Goal: Contribute content: Add original content to the website for others to see

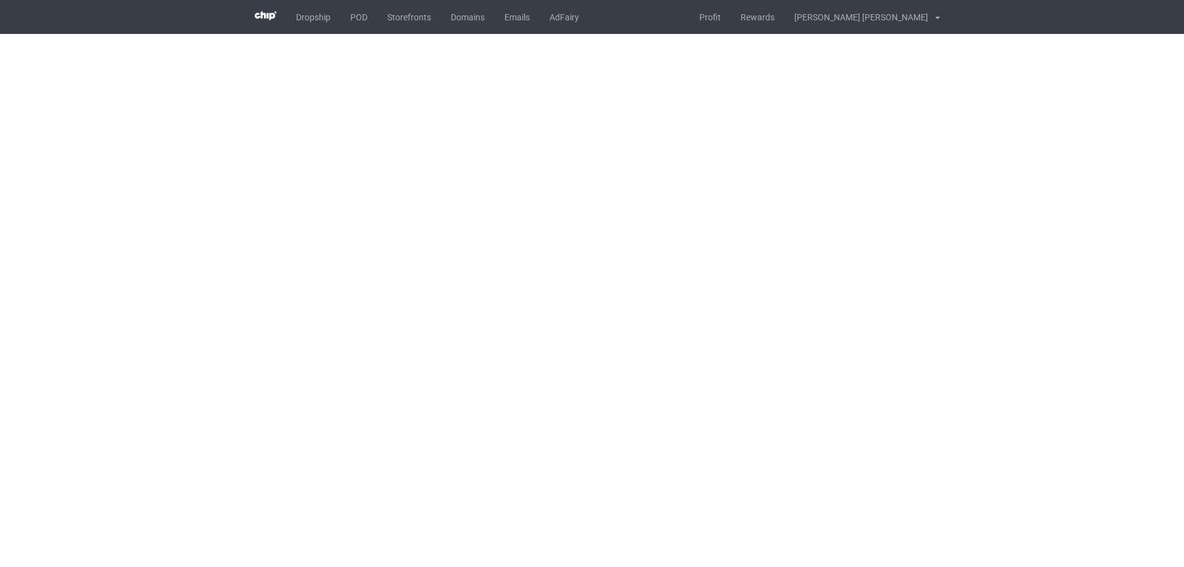
click at [469, 329] on body "Dropship POD Storefronts Domains Emails AdFairy Profit Rewards [PERSON_NAME] [P…" at bounding box center [592, 283] width 1184 height 567
click at [538, 197] on body "Dropship POD Storefronts Domains Emails AdFairy Profit Rewards [PERSON_NAME] [P…" at bounding box center [592, 283] width 1184 height 567
click at [539, 197] on body "Dropship POD Storefronts Domains Emails AdFairy Profit Rewards [PERSON_NAME] [P…" at bounding box center [592, 283] width 1184 height 567
click at [722, 311] on body "Dropship POD Storefronts Domains Emails AdFairy Profit Rewards [PERSON_NAME] [P…" at bounding box center [592, 283] width 1184 height 567
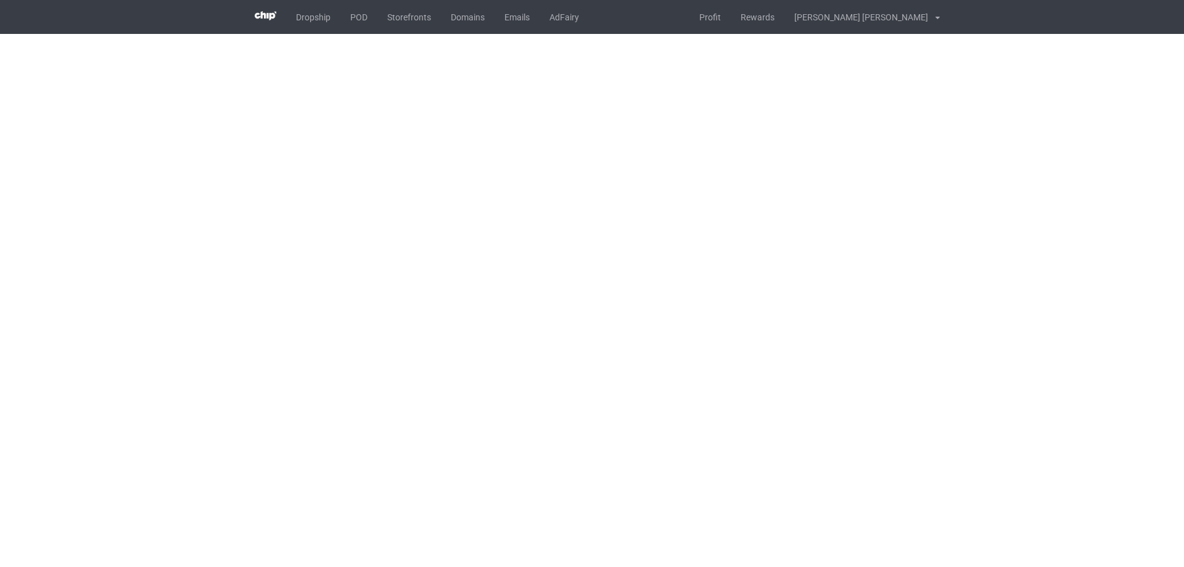
click at [721, 311] on body "Dropship POD Storefronts Domains Emails AdFairy Profit Rewards [PERSON_NAME] [P…" at bounding box center [592, 283] width 1184 height 567
click at [456, 185] on body "Dropship POD Storefronts Domains Emails AdFairy Profit Rewards [PERSON_NAME] [P…" at bounding box center [592, 283] width 1184 height 567
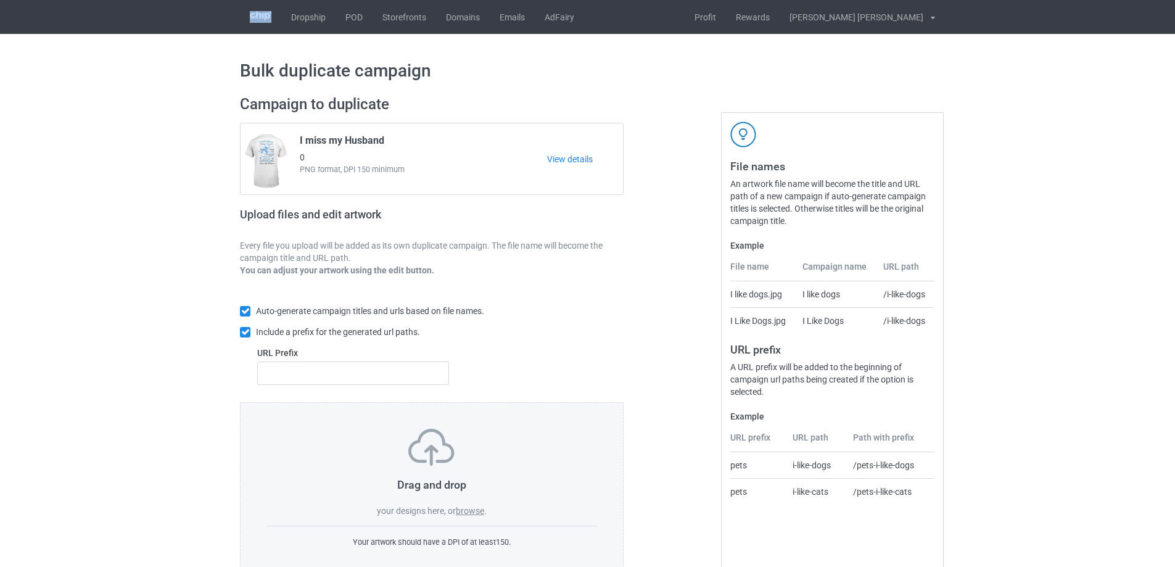
scroll to position [35, 0]
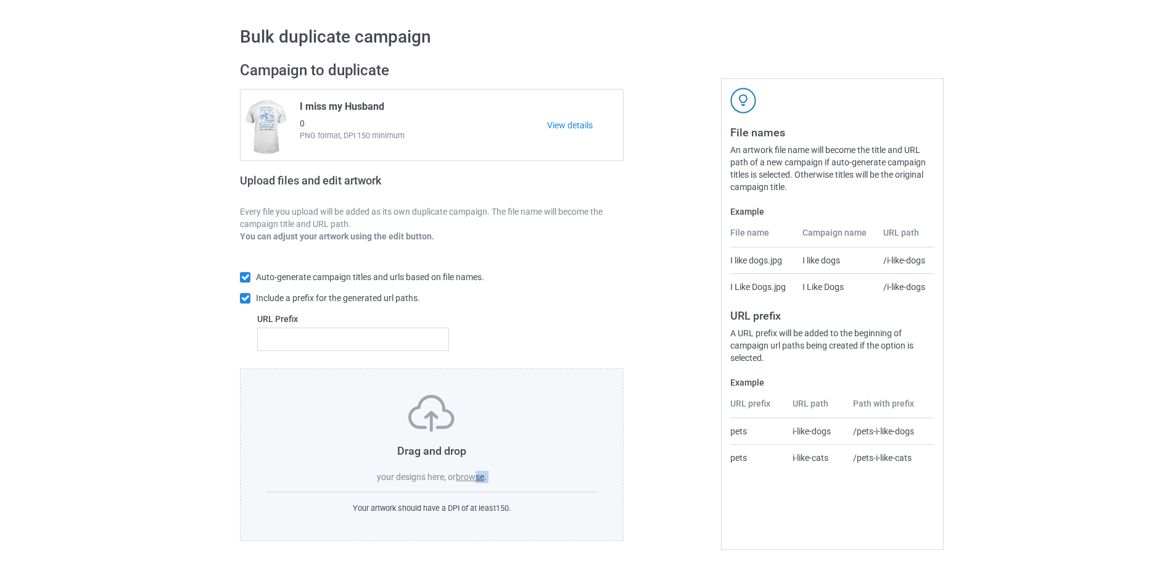
click at [476, 484] on div "Drag and drop your designs here, or browse . Your artwork should have a DPI of …" at bounding box center [432, 454] width 384 height 173
click at [474, 480] on label "browse" at bounding box center [470, 477] width 28 height 10
click at [0, 0] on input "browse" at bounding box center [0, 0] width 0 height 0
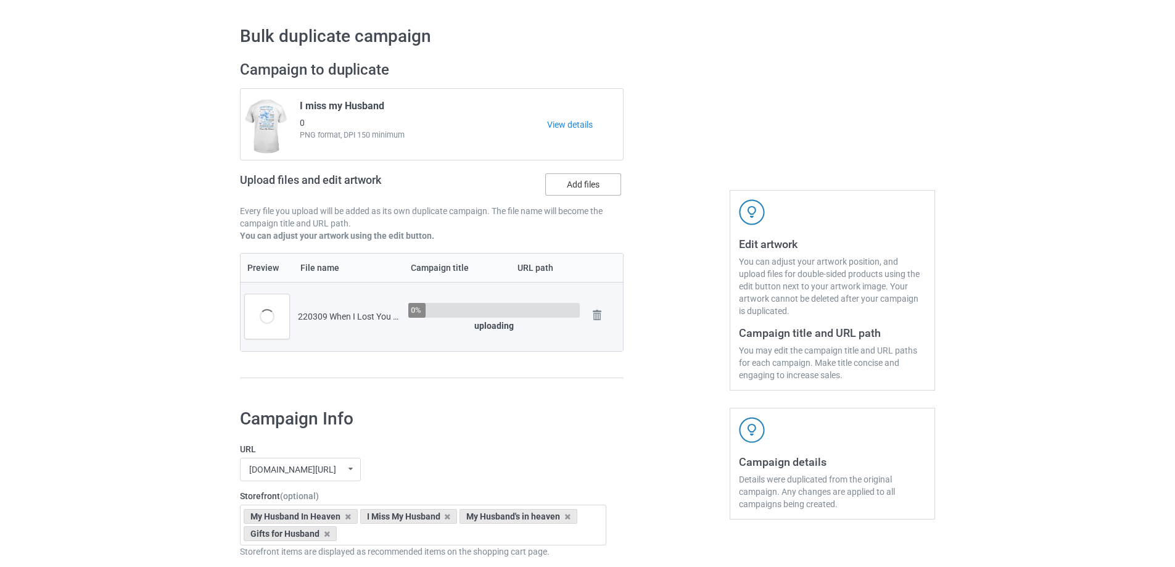
click at [565, 184] on label "Add files" at bounding box center [583, 184] width 76 height 22
click at [0, 0] on input "Add files" at bounding box center [0, 0] width 0 height 0
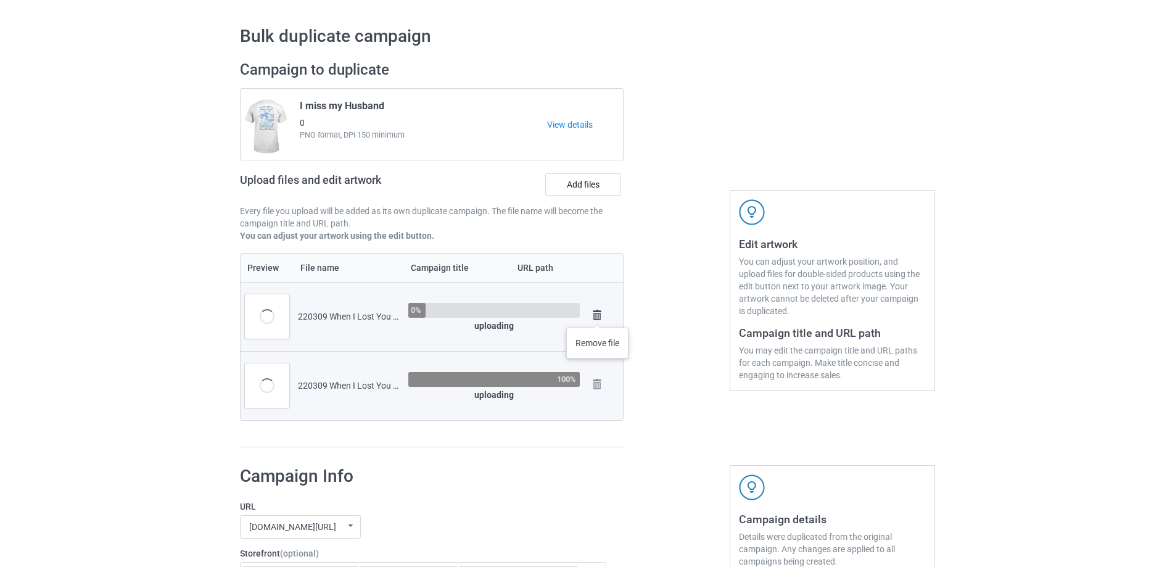
click at [598, 315] on img at bounding box center [596, 315] width 17 height 17
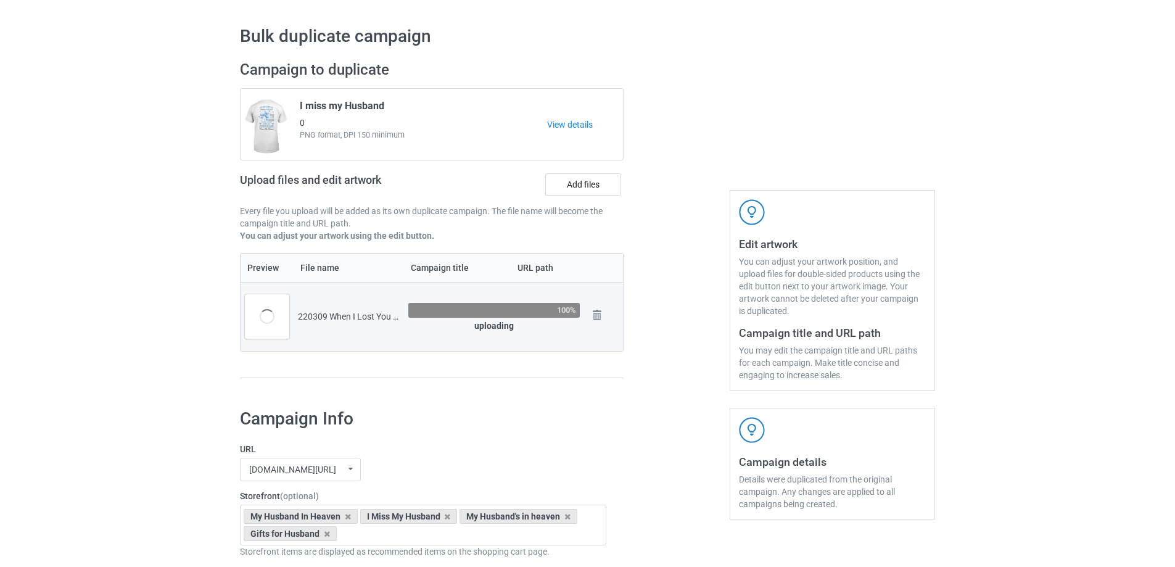
scroll to position [158, 0]
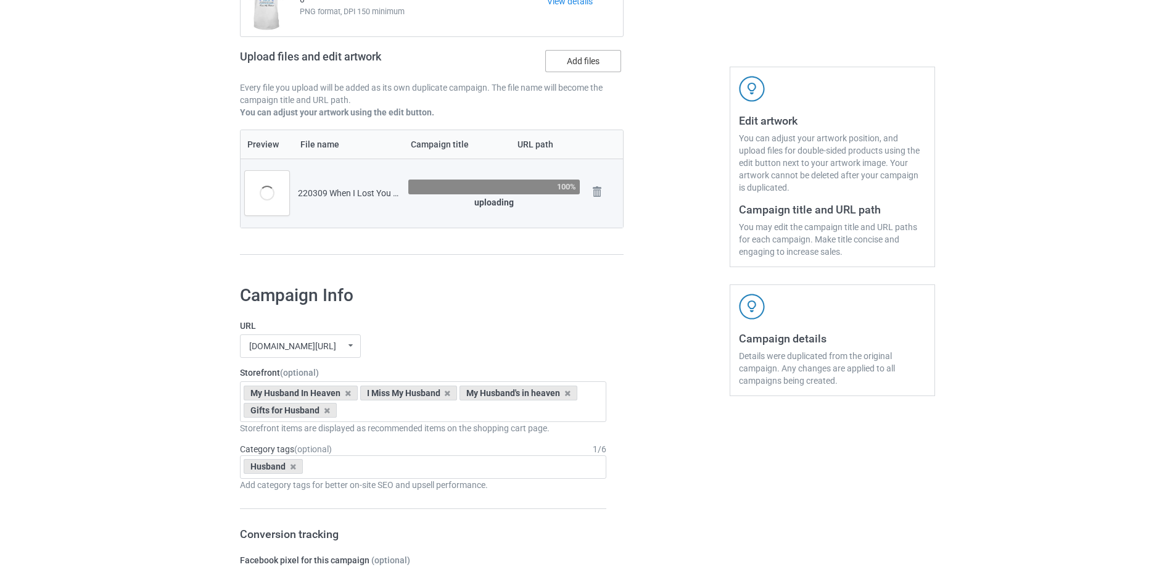
click at [583, 66] on label "Add files" at bounding box center [583, 61] width 76 height 22
click at [0, 0] on input "Add files" at bounding box center [0, 0] width 0 height 0
click at [579, 62] on label "Add files" at bounding box center [583, 61] width 76 height 22
click at [0, 0] on input "Add files" at bounding box center [0, 0] width 0 height 0
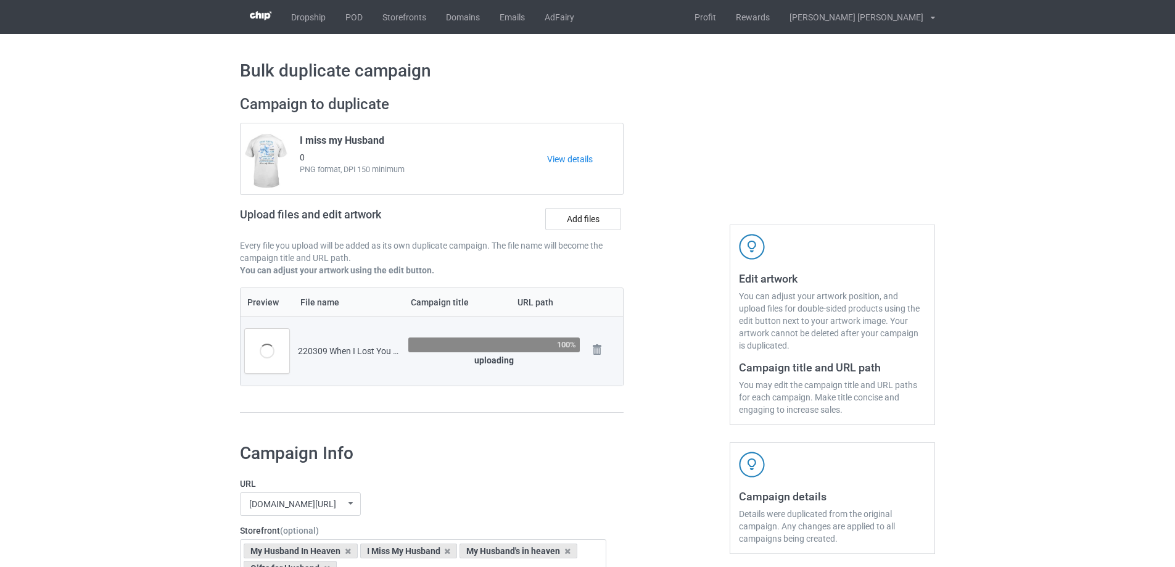
click at [469, 347] on div "100%" at bounding box center [493, 344] width 171 height 15
drag, startPoint x: 443, startPoint y: 263, endPoint x: 506, endPoint y: 265, distance: 63.0
click at [499, 263] on div "Campaign to duplicate I miss my Husband [DEMOGRAPHIC_DATA] PNG format, DPI 150 …" at bounding box center [431, 259] width 401 height 347
click at [487, 221] on div "Upload files and edit artwork Add files" at bounding box center [432, 222] width 384 height 36
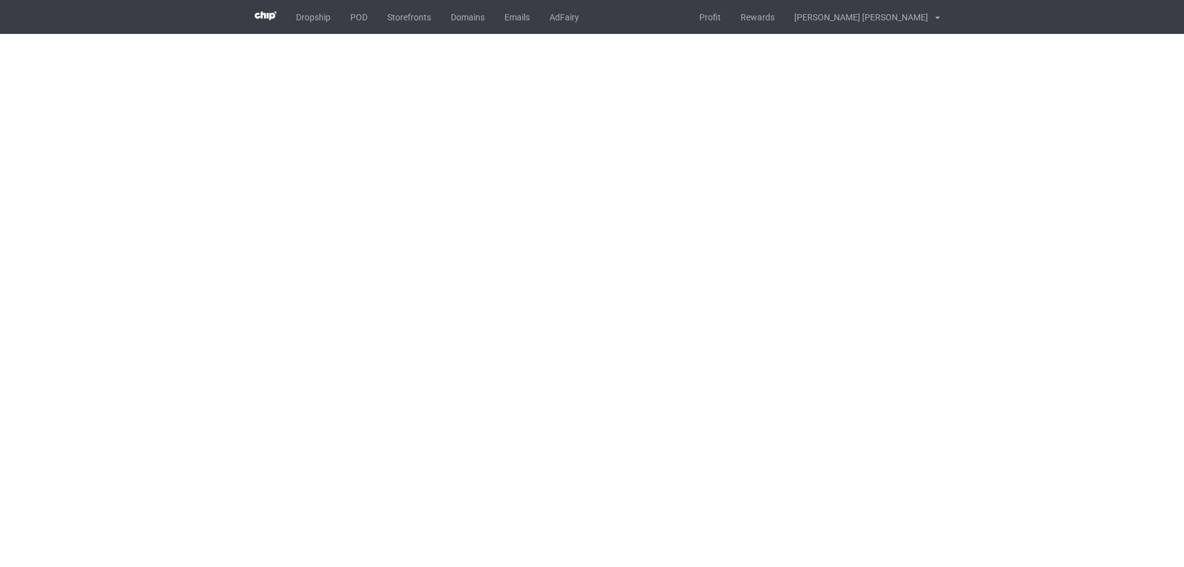
click at [424, 294] on body "Dropship POD Storefronts Domains Emails AdFairy Profit Rewards [PERSON_NAME] [P…" at bounding box center [592, 283] width 1184 height 567
click at [661, 231] on body "Dropship POD Storefronts Domains Emails AdFairy Profit Rewards [PERSON_NAME] [P…" at bounding box center [592, 283] width 1184 height 567
click at [659, 228] on body "Dropship POD Storefronts Domains Emails AdFairy Profit Rewards [PERSON_NAME] [P…" at bounding box center [592, 283] width 1184 height 567
click at [650, 226] on body "Dropship POD Storefronts Domains Emails AdFairy Profit Rewards [PERSON_NAME] [P…" at bounding box center [592, 283] width 1184 height 567
